Goal: Obtain resource: Download file/media

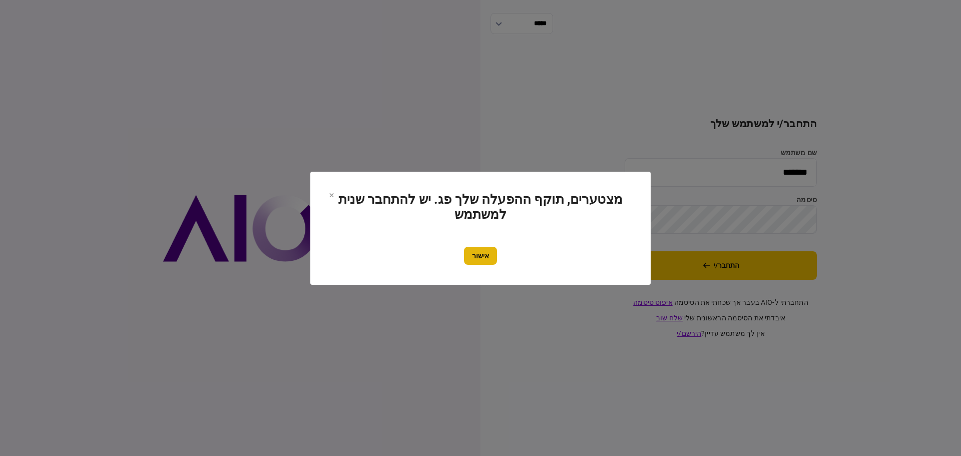
click at [472, 255] on button "אישור" at bounding box center [480, 256] width 33 height 18
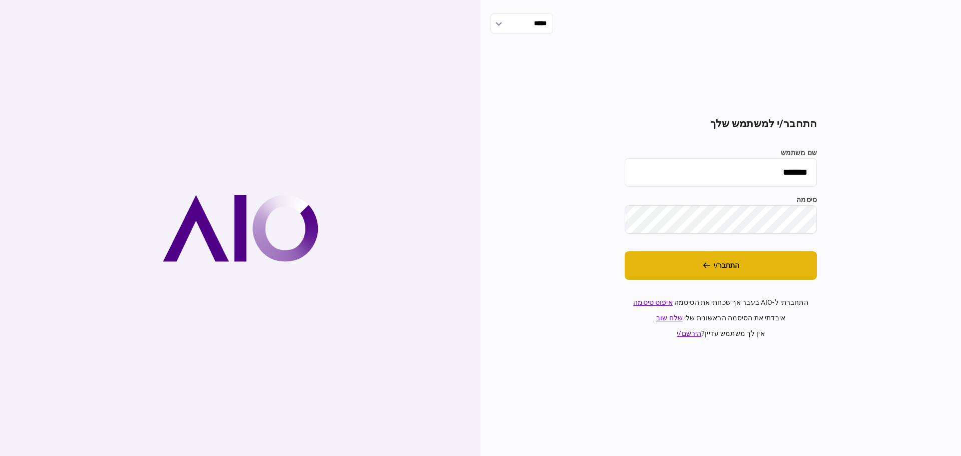
click at [727, 271] on button "התחבר/י" at bounding box center [721, 265] width 192 height 29
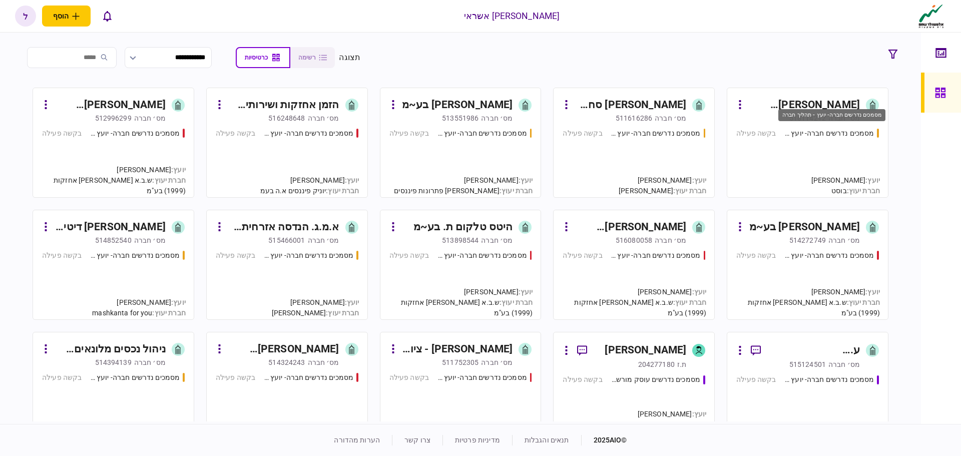
click at [821, 135] on div "מסמכים נדרשים חברה- יועץ - תהליך חברה" at bounding box center [830, 133] width 90 height 11
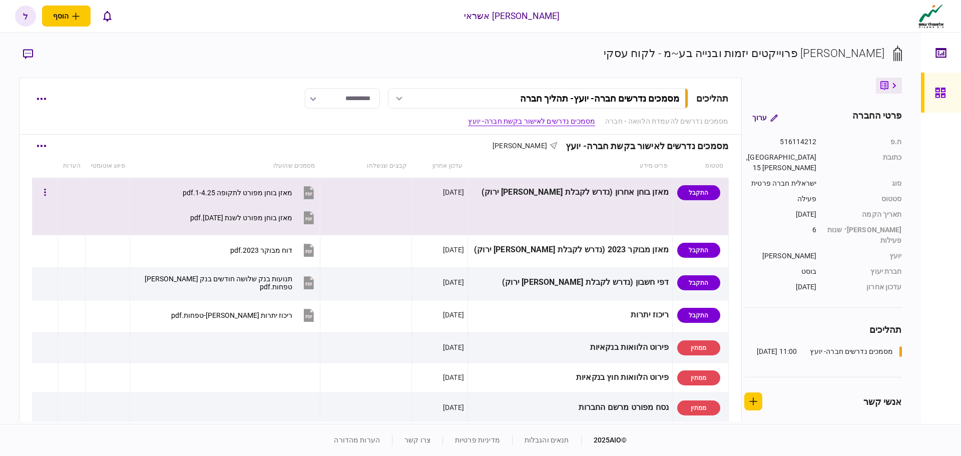
scroll to position [200, 0]
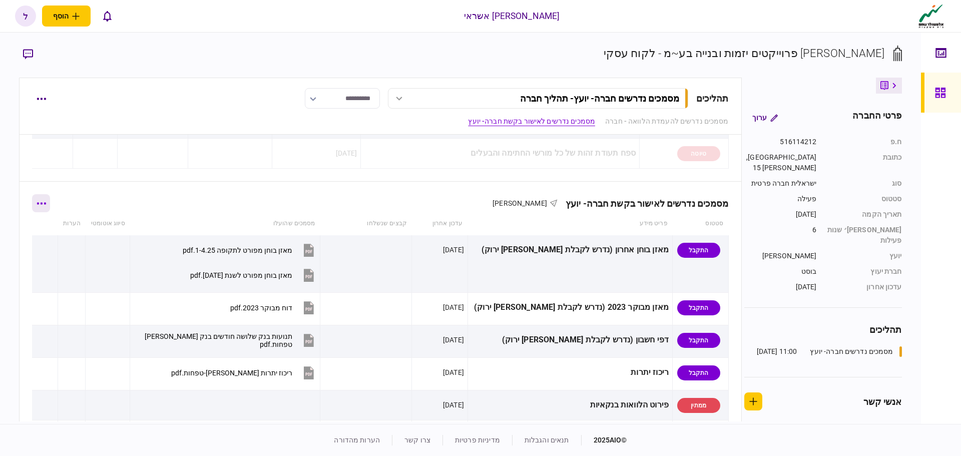
click at [49, 207] on button "button" at bounding box center [41, 203] width 18 height 18
click at [51, 266] on span "הורד מסמכים" at bounding box center [56, 267] width 46 height 12
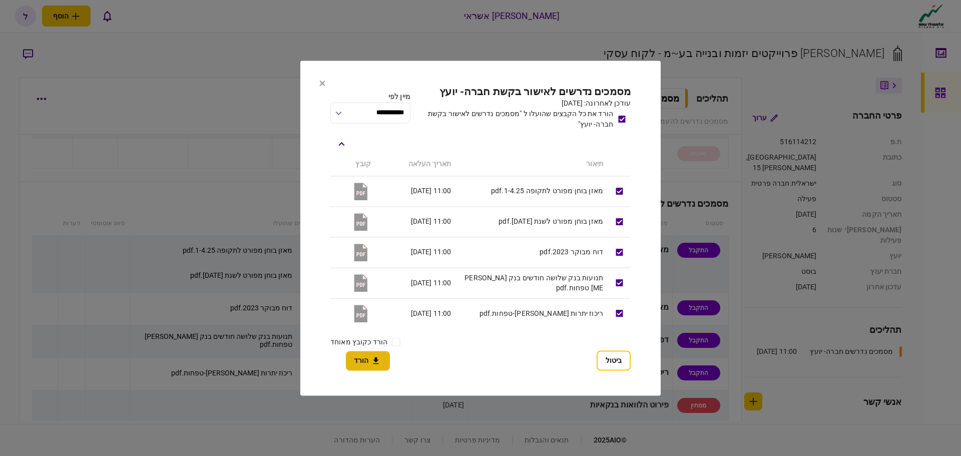
click at [362, 363] on button "הורד" at bounding box center [368, 361] width 44 height 20
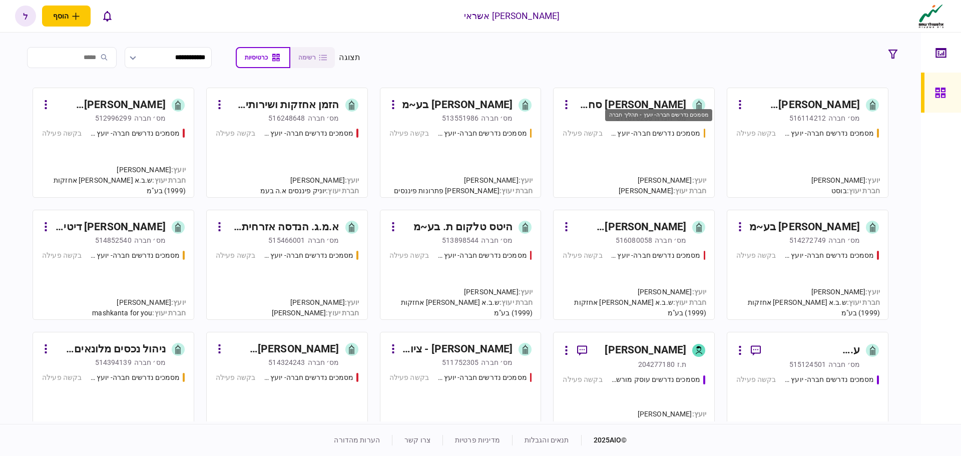
click at [638, 134] on div "מסמכים נדרשים חברה- יועץ - תהליך חברה" at bounding box center [656, 133] width 90 height 11
click at [835, 151] on div "מסמכים נדרשים חברה- יועץ - תהליך חברה בקשה פעילה" at bounding box center [808, 158] width 143 height 61
